Goal: Find specific page/section: Find specific page/section

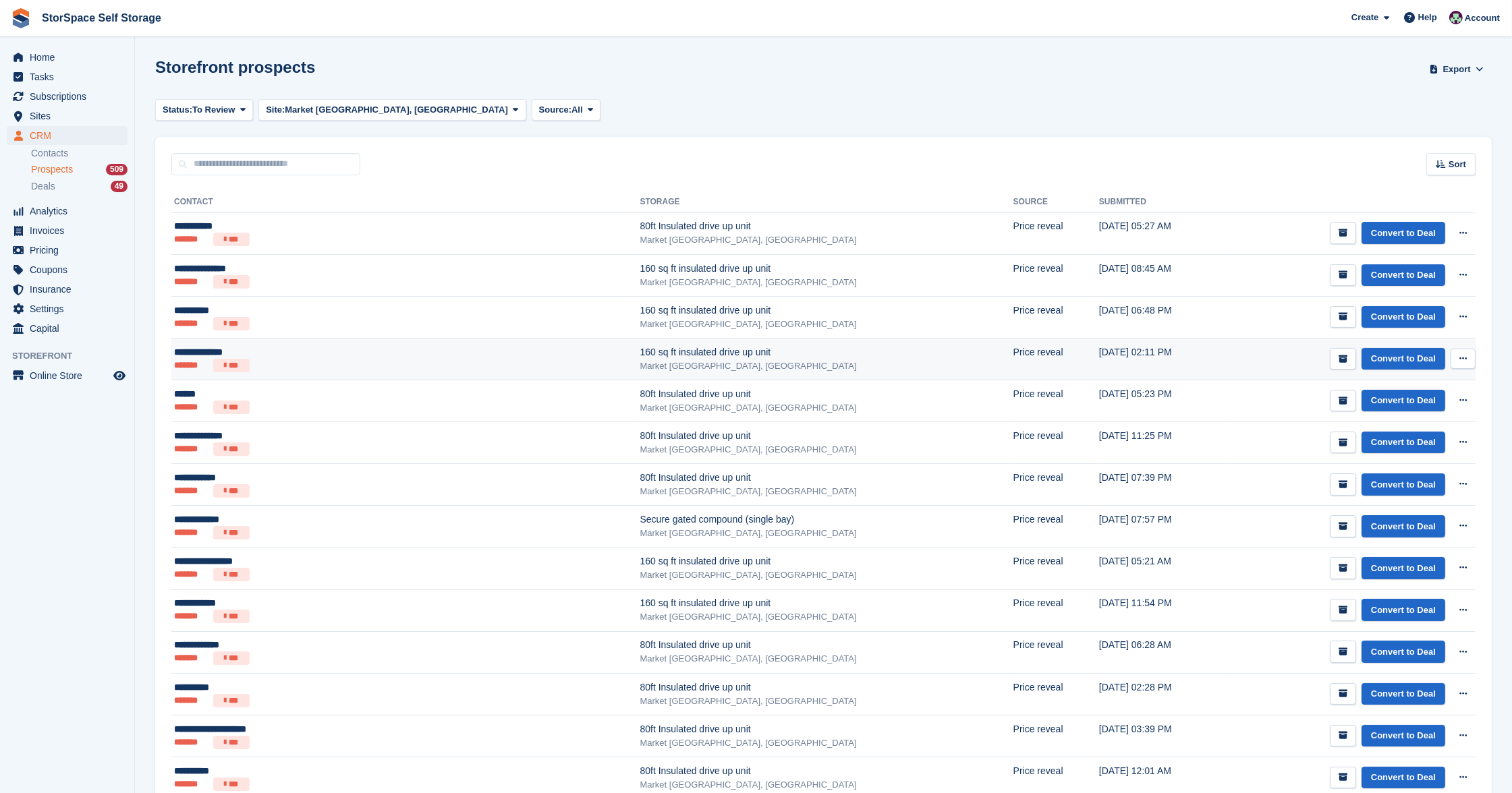
click at [316, 349] on div "**********" at bounding box center [309, 352] width 269 height 14
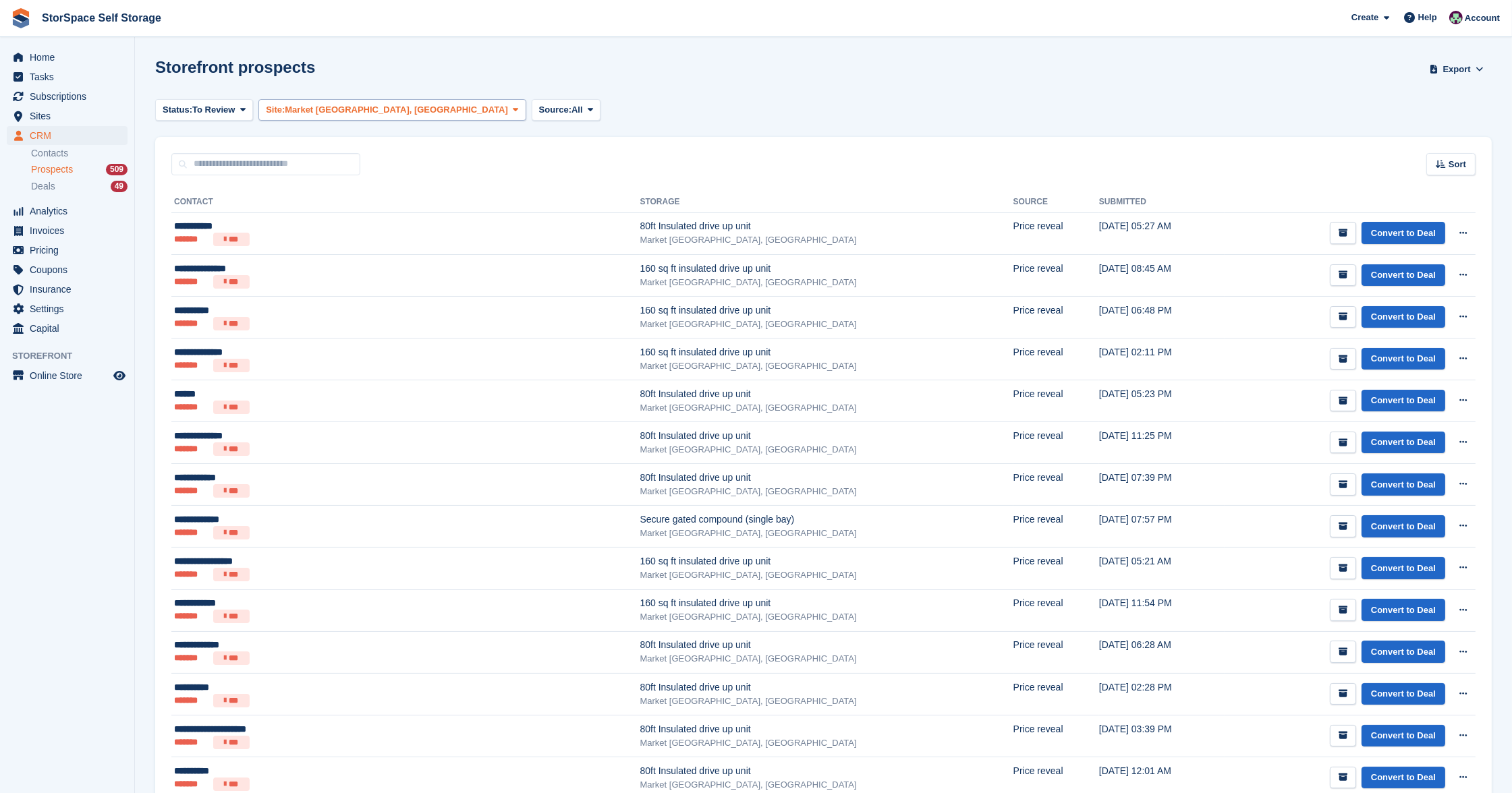
click at [362, 105] on span "Market [GEOGRAPHIC_DATA], [GEOGRAPHIC_DATA]" at bounding box center [396, 110] width 224 height 14
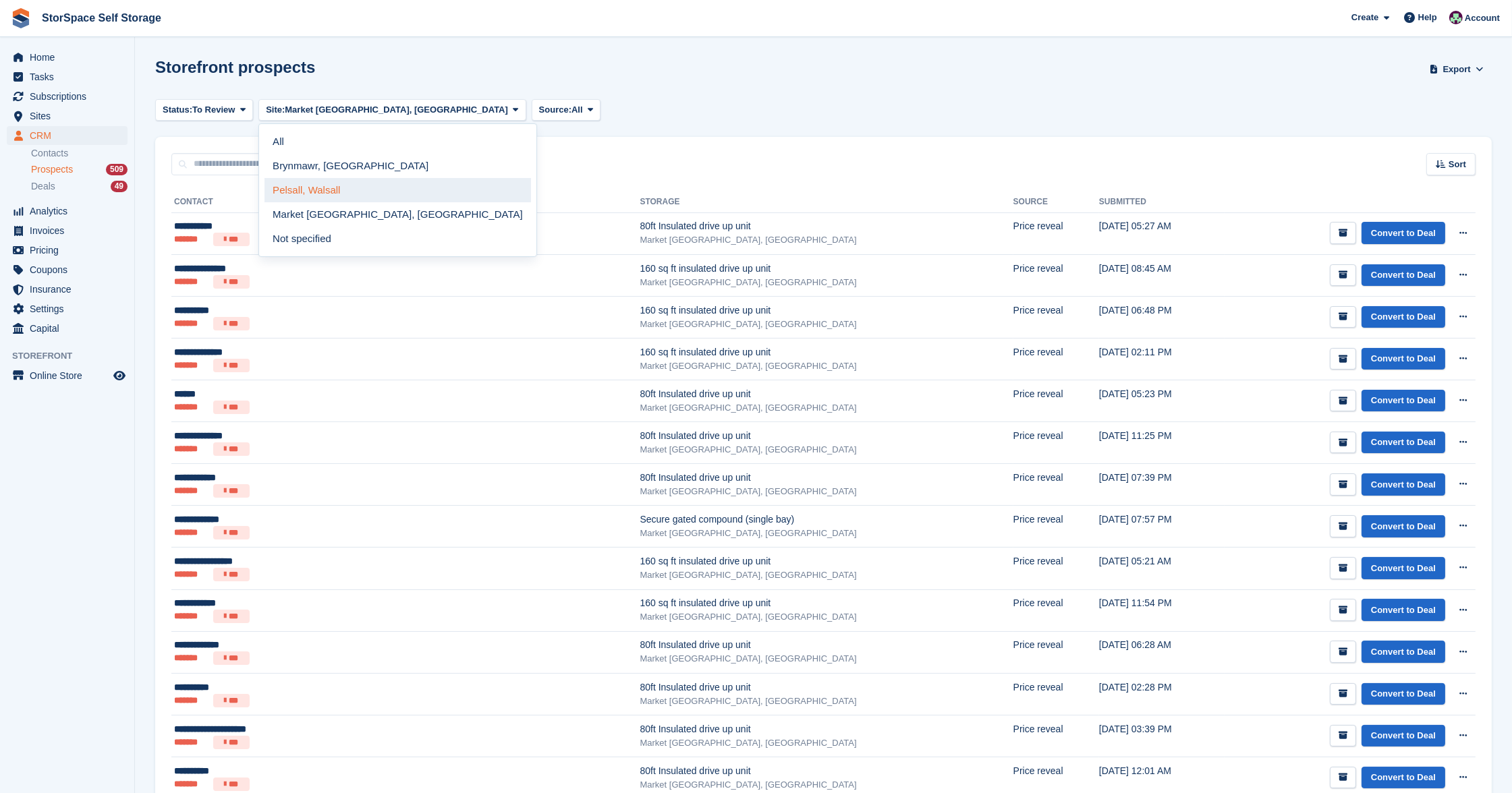
click at [355, 191] on link "Pelsall, Walsall" at bounding box center [397, 190] width 266 height 24
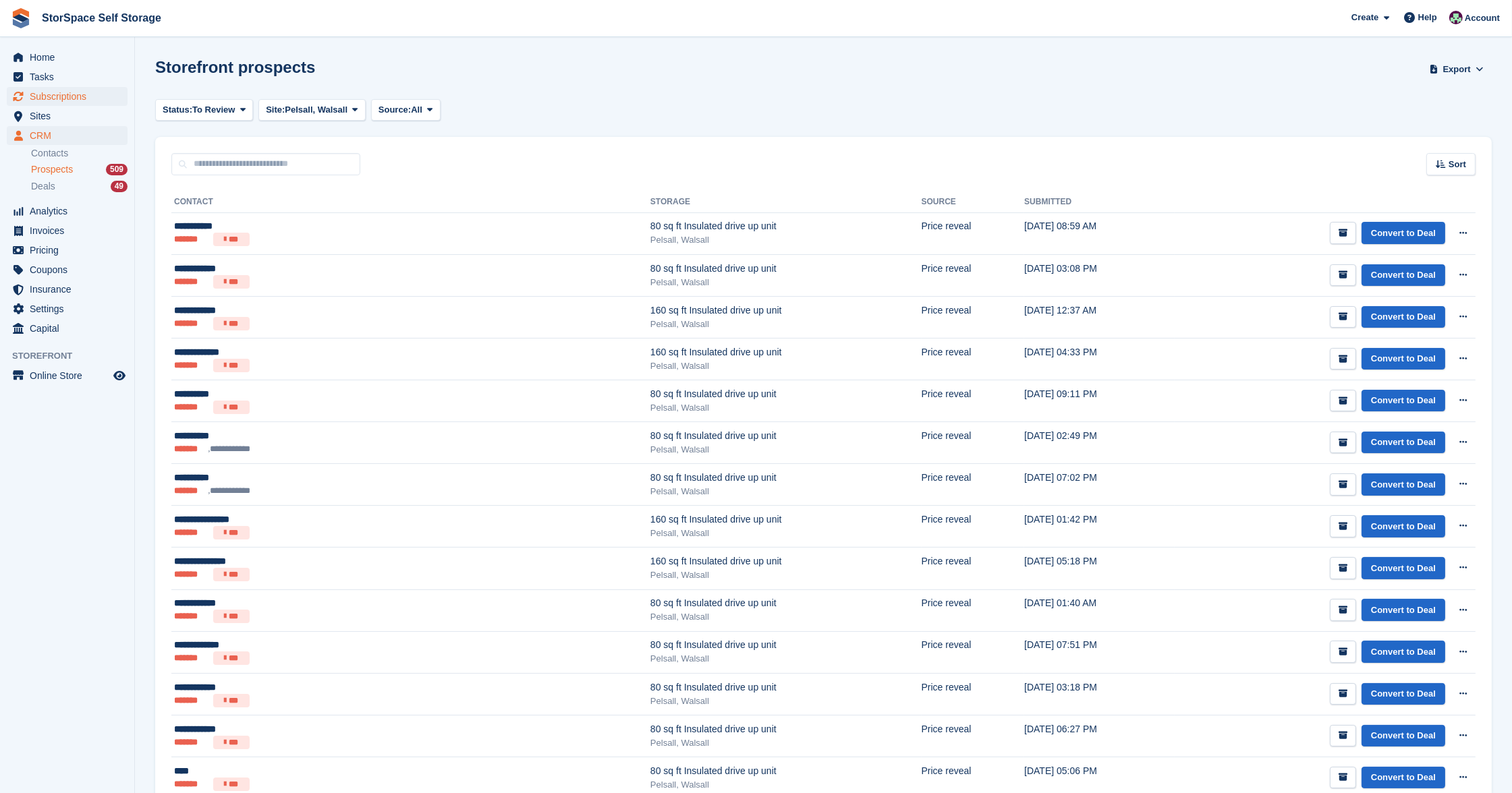
click at [57, 95] on span "Subscriptions" at bounding box center [69, 96] width 81 height 19
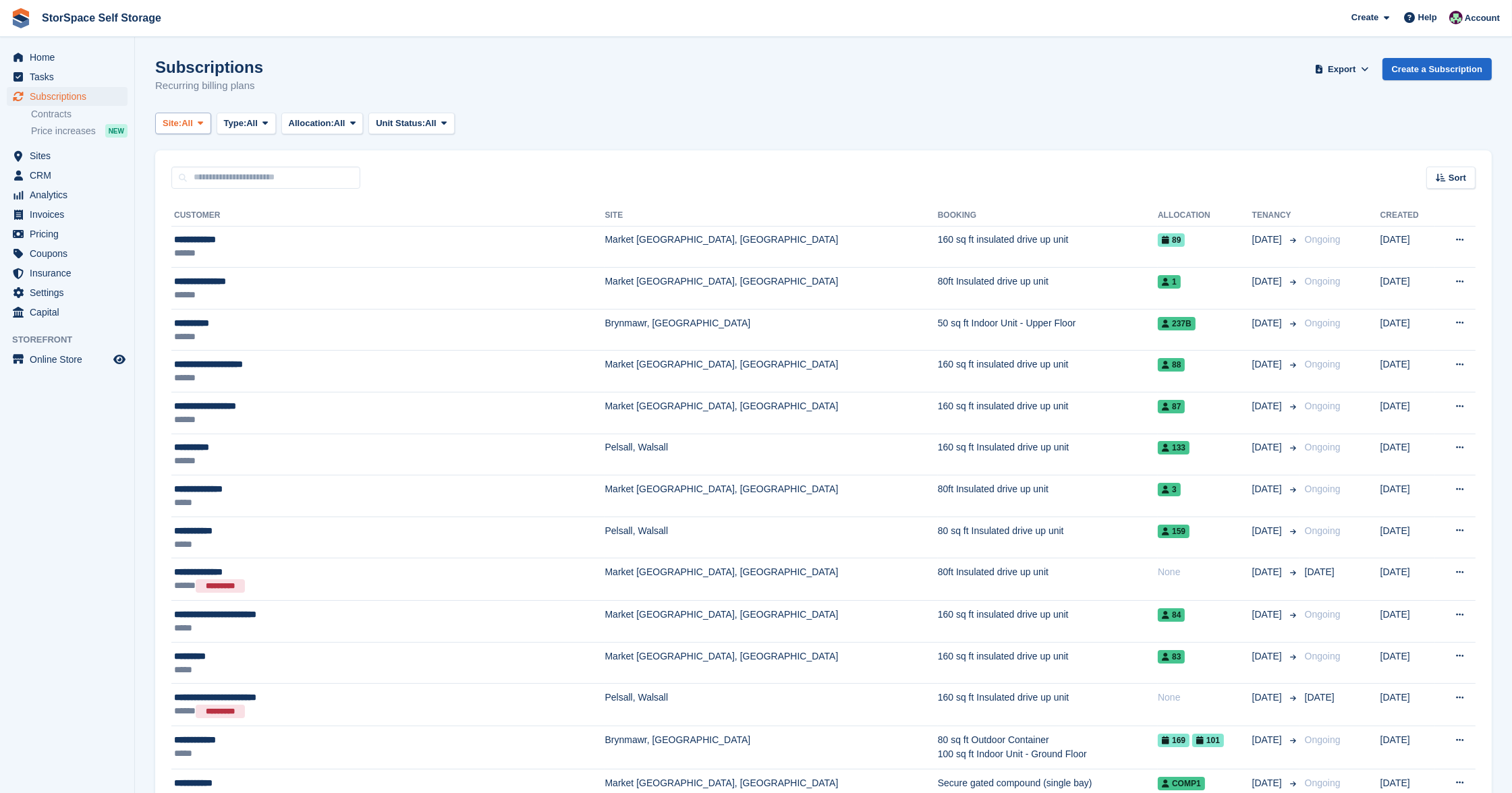
click at [203, 120] on icon at bounding box center [200, 123] width 5 height 9
click at [208, 227] on link "Market [GEOGRAPHIC_DATA], [GEOGRAPHIC_DATA]" at bounding box center [294, 228] width 266 height 24
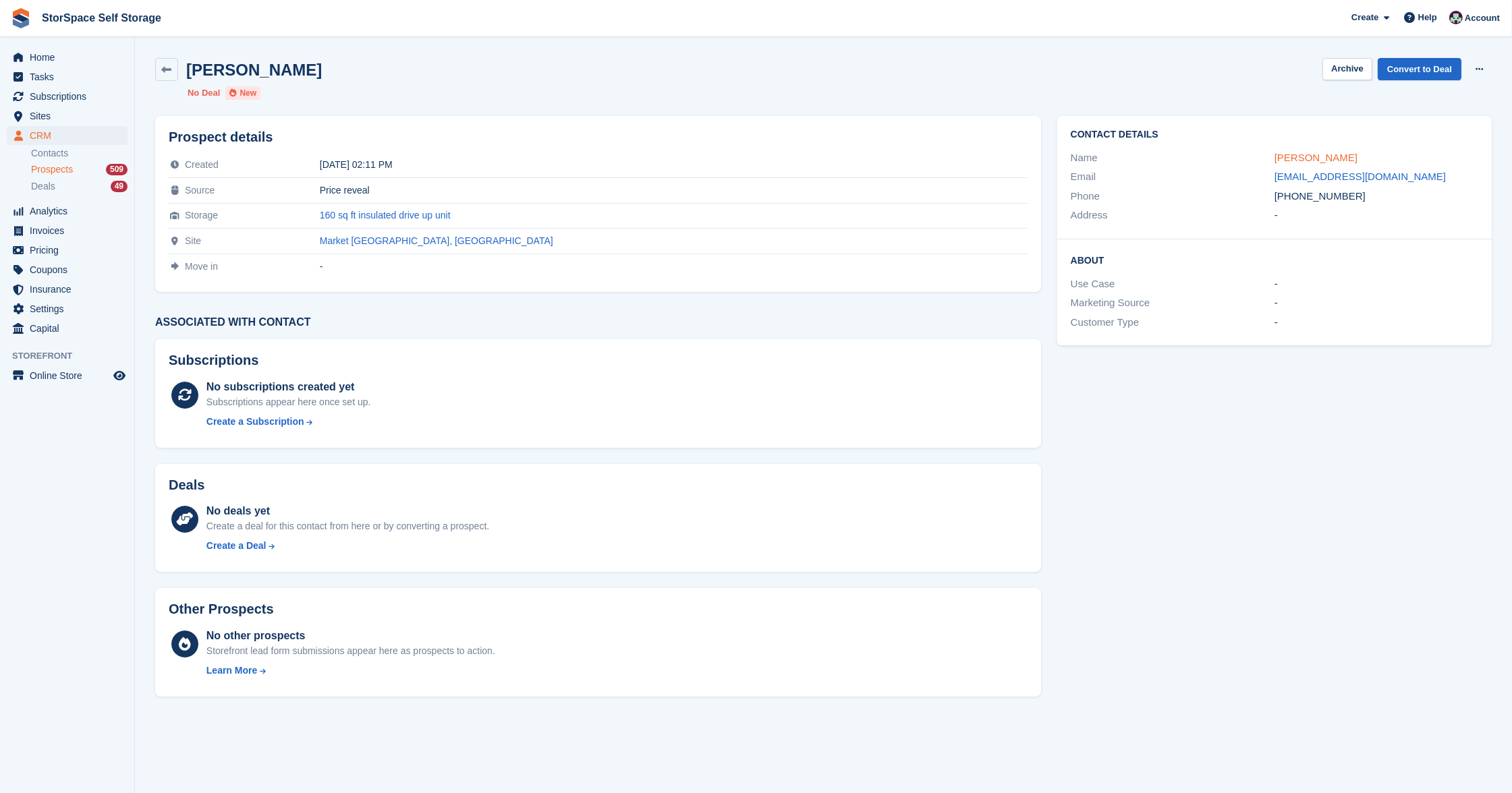
click at [1316, 156] on link "[PERSON_NAME]" at bounding box center [1316, 157] width 83 height 11
